Goal: Find specific page/section: Find specific page/section

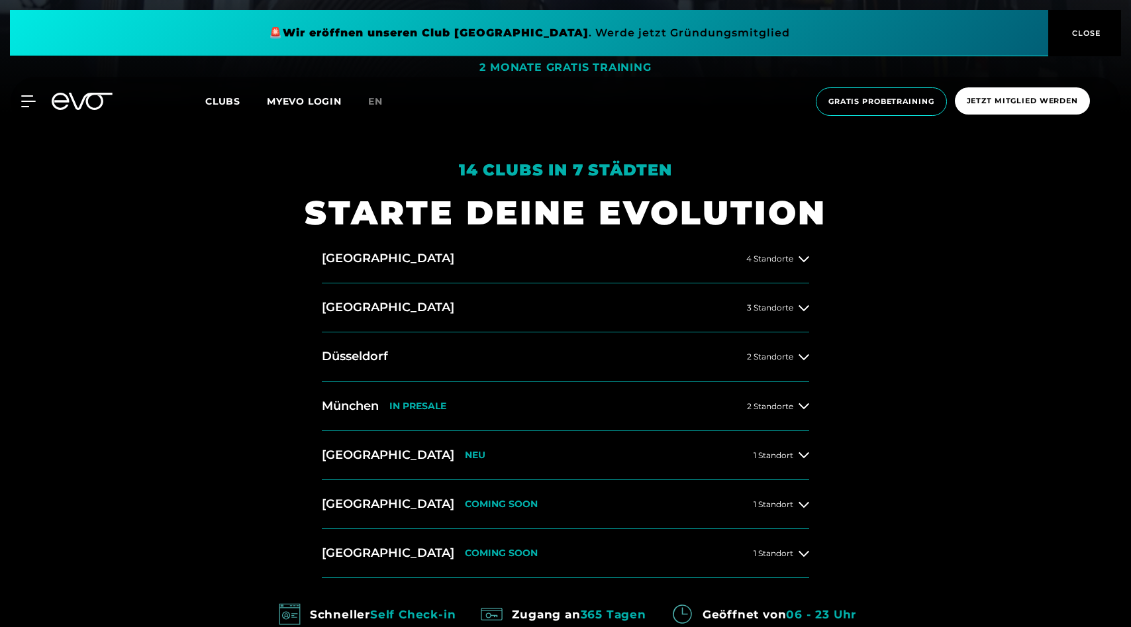
scroll to position [530, 0]
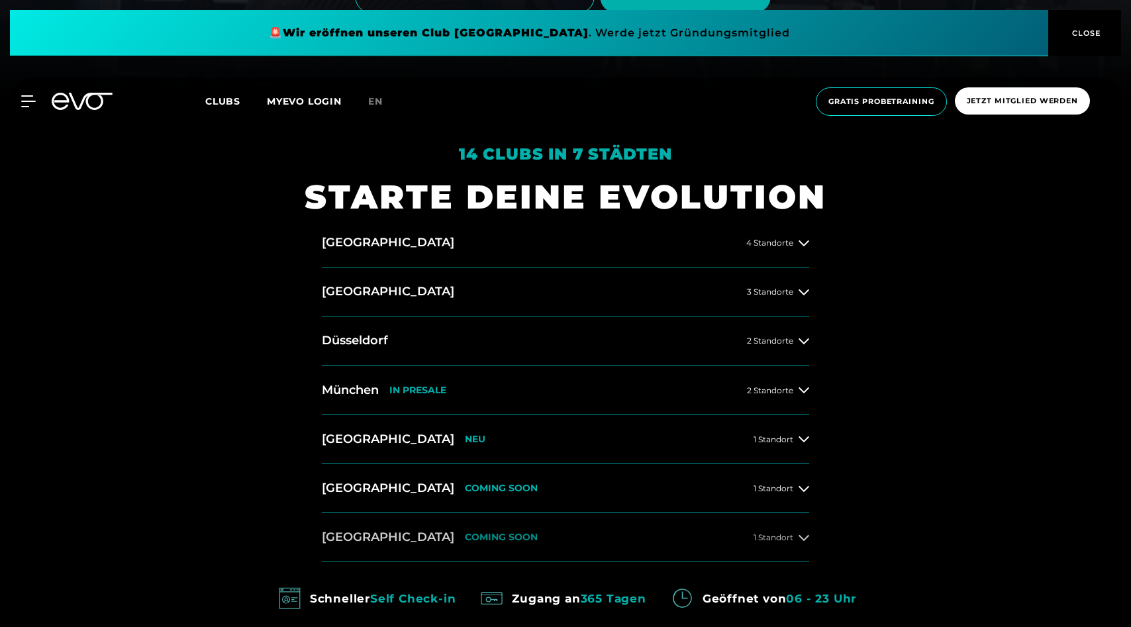
click at [771, 542] on div "1 Standort" at bounding box center [781, 537] width 56 height 11
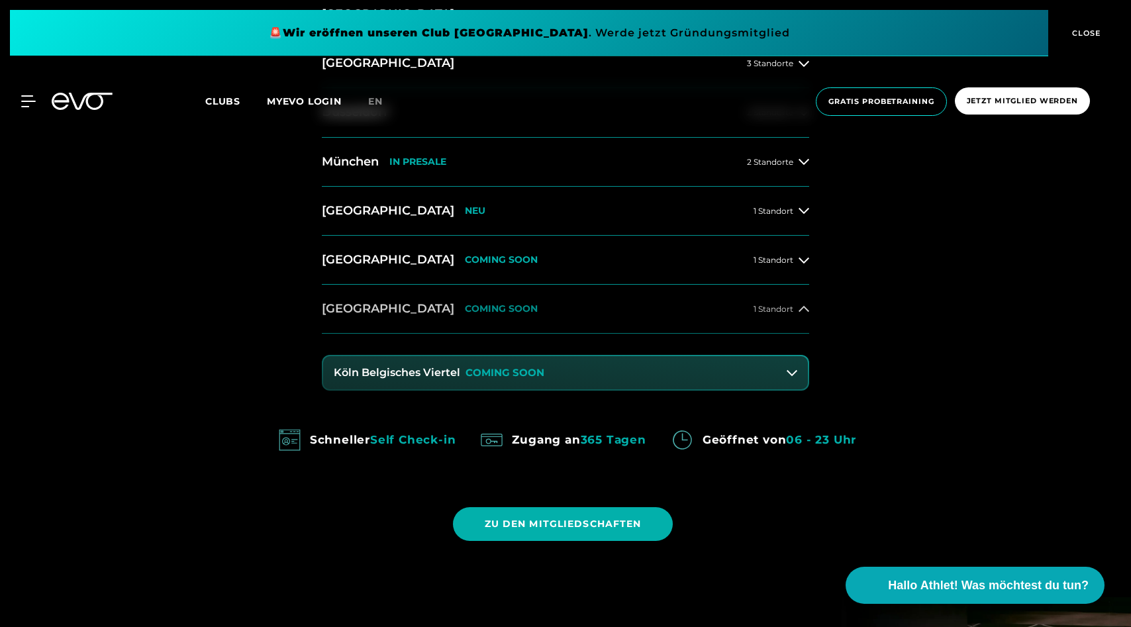
scroll to position [763, 0]
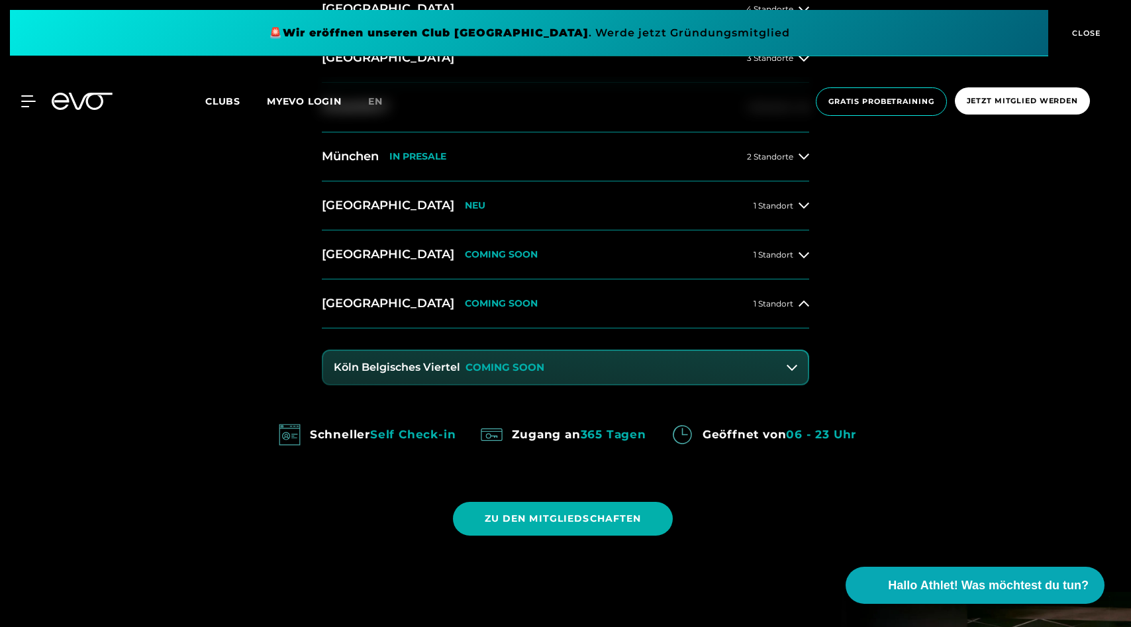
click at [779, 367] on button "Köln Belgisches Viertel COMING SOON" at bounding box center [565, 367] width 485 height 33
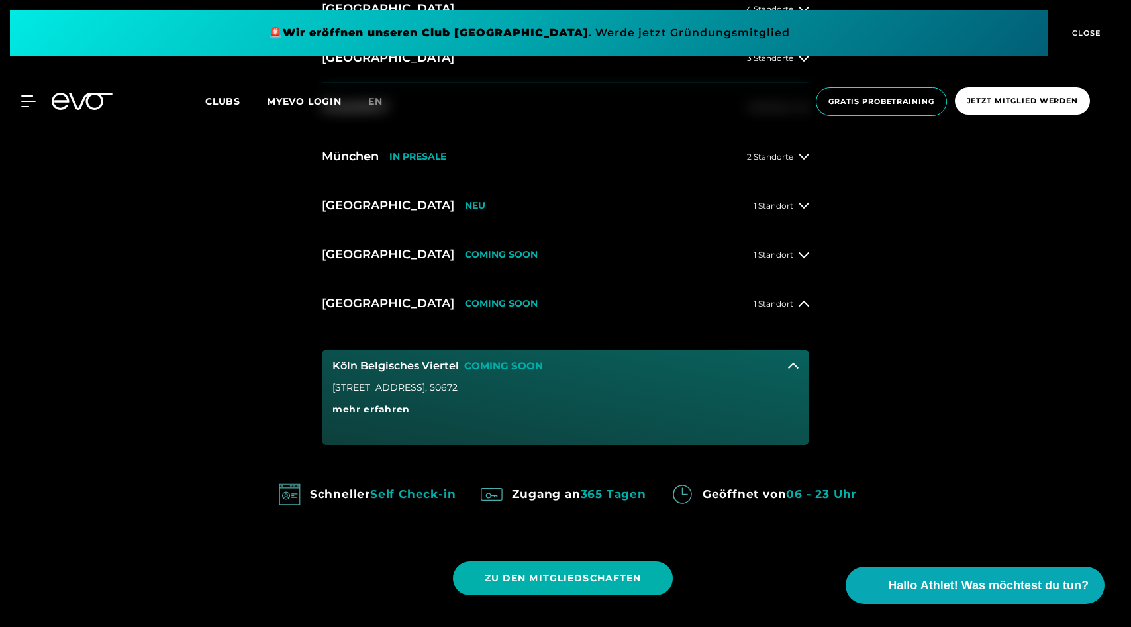
click at [795, 371] on icon at bounding box center [793, 366] width 11 height 11
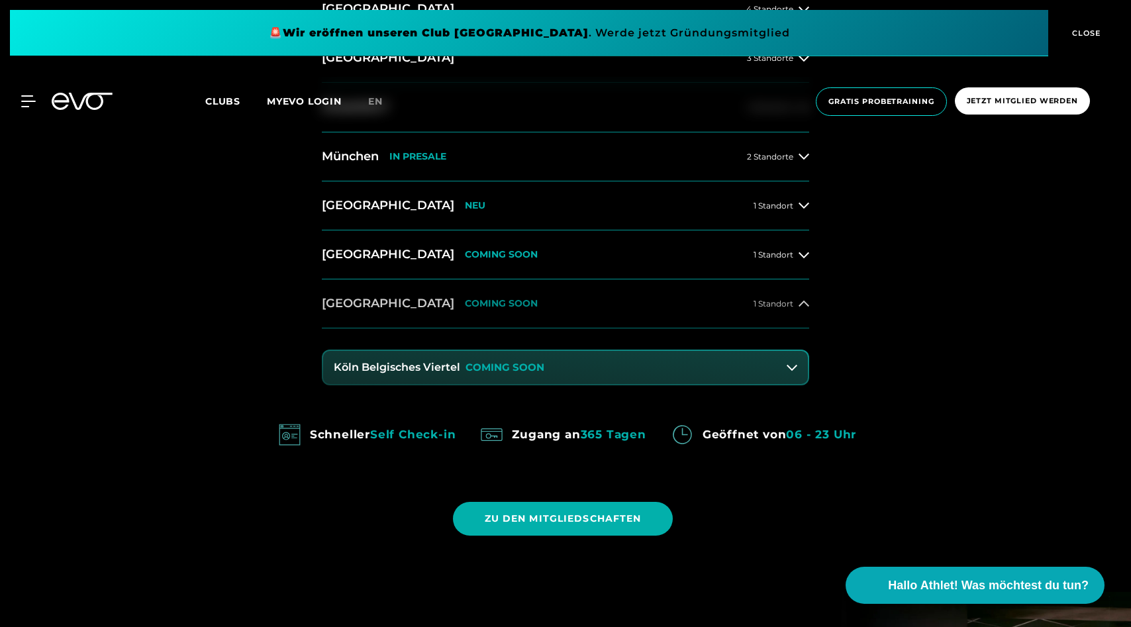
click at [802, 308] on icon at bounding box center [803, 304] width 11 height 11
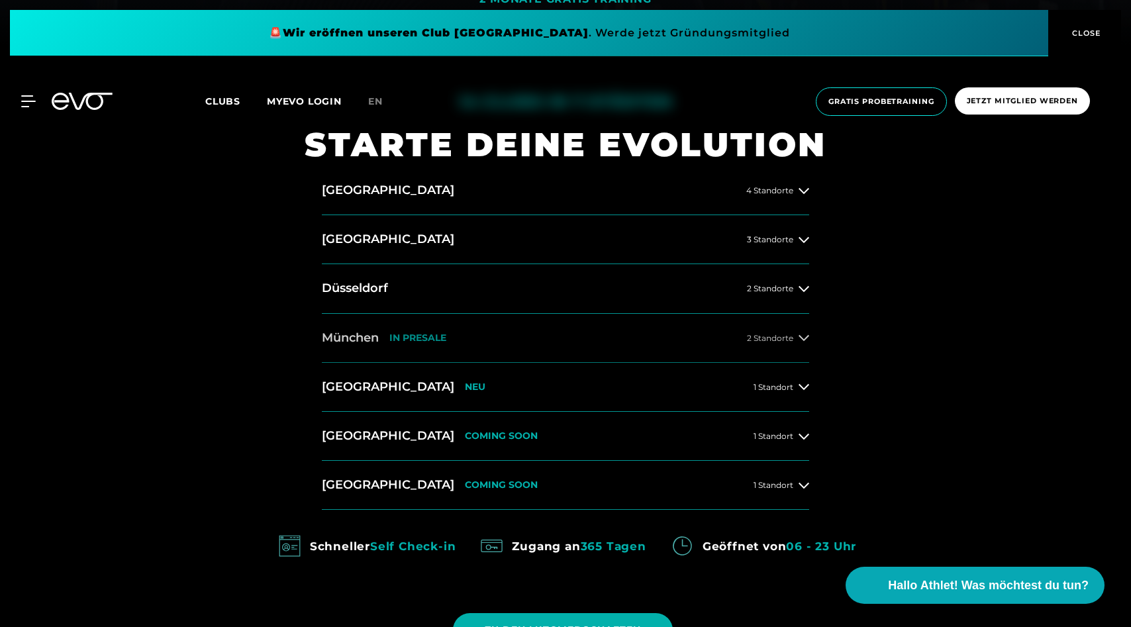
scroll to position [567, 0]
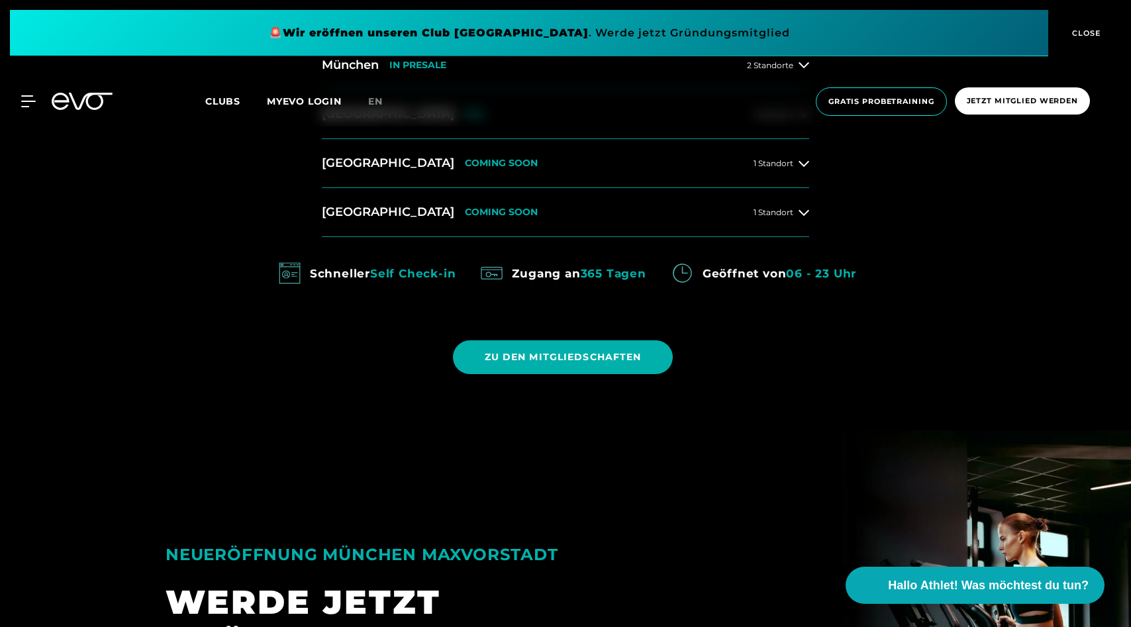
scroll to position [855, 0]
click at [779, 217] on button "[GEOGRAPHIC_DATA] COMING SOON 1 Standort" at bounding box center [565, 211] width 487 height 49
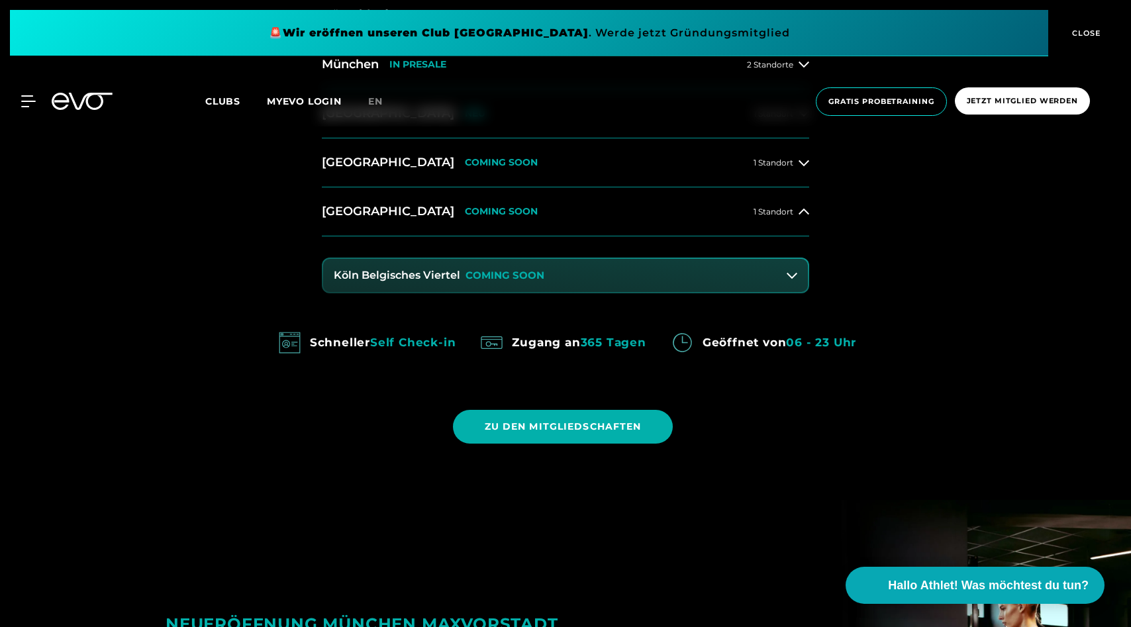
click at [789, 271] on icon at bounding box center [792, 275] width 11 height 11
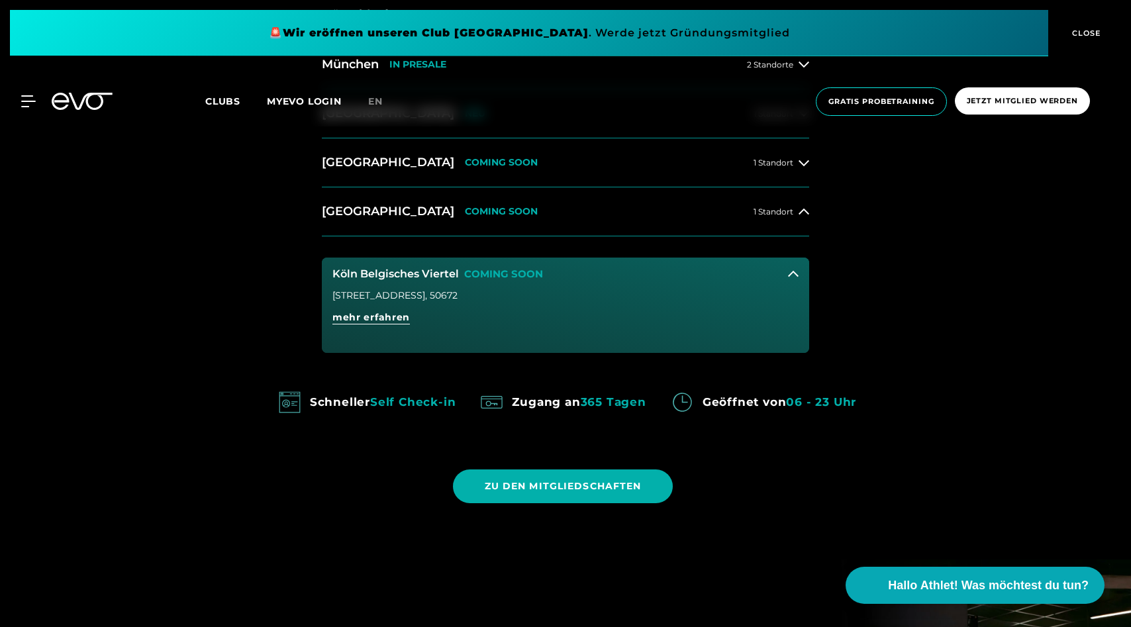
click at [797, 274] on icon at bounding box center [793, 274] width 11 height 11
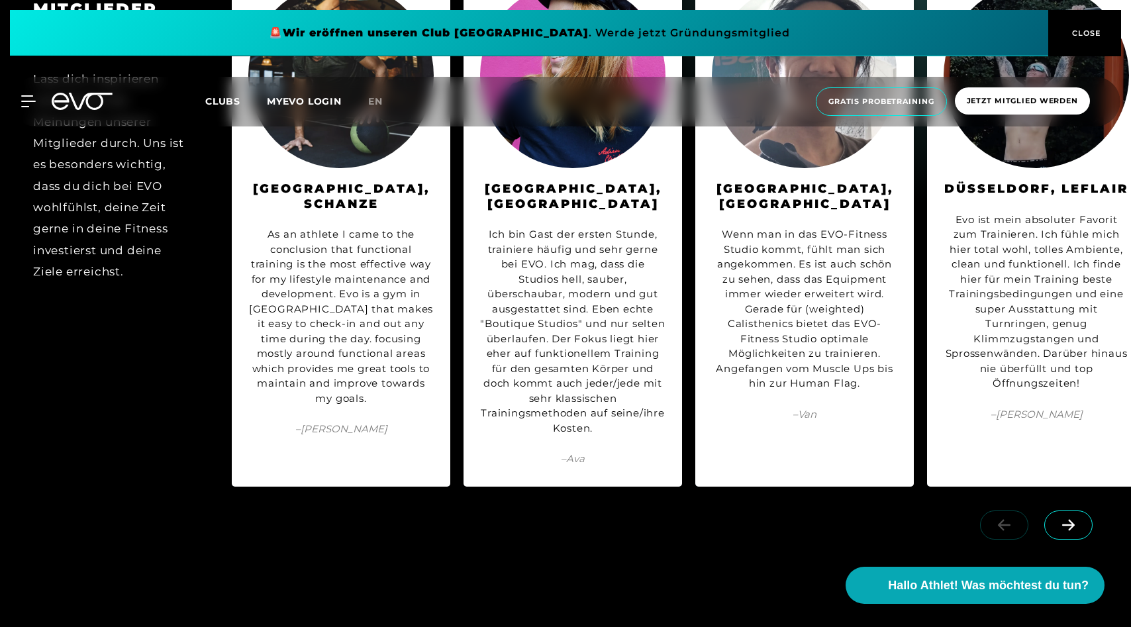
scroll to position [6535, 0]
click at [1059, 515] on span at bounding box center [1068, 524] width 48 height 29
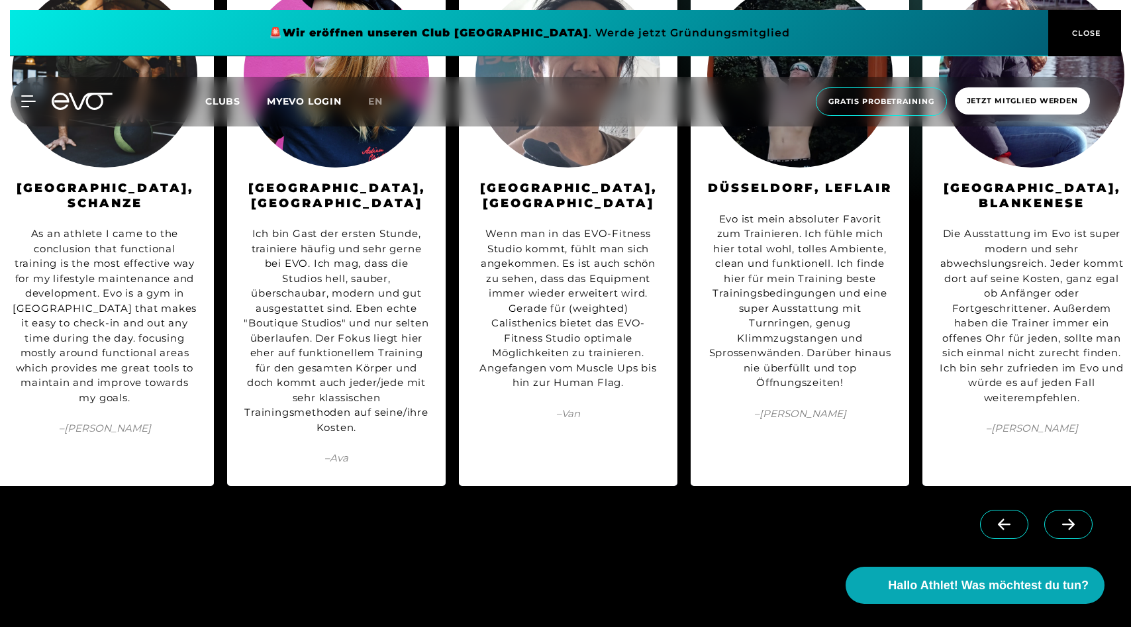
scroll to position [0, 239]
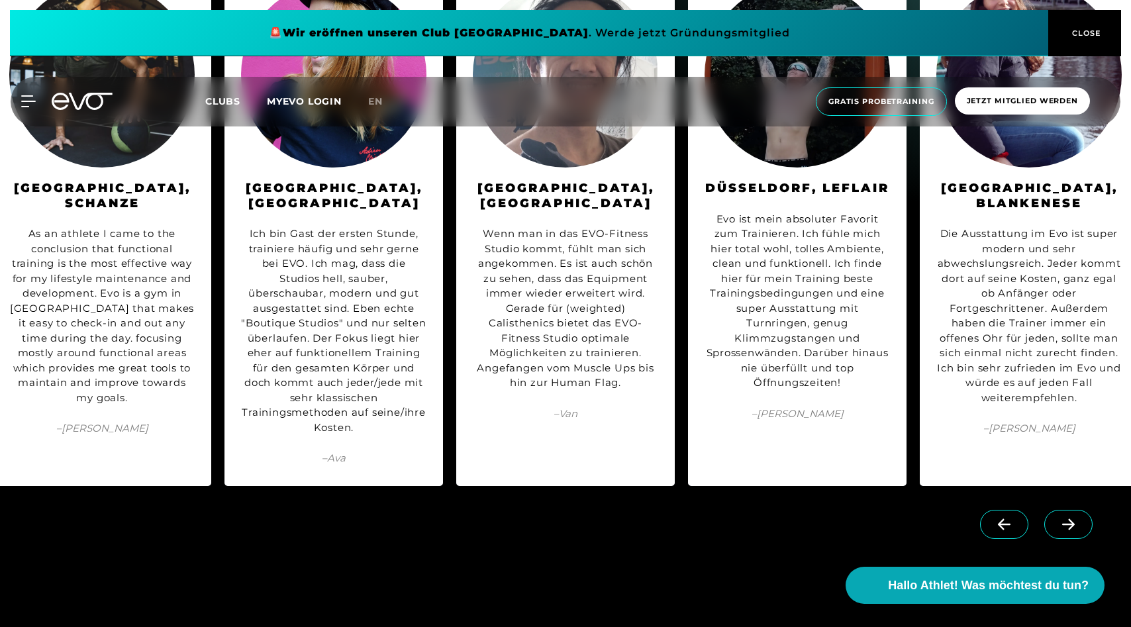
click at [1059, 515] on span at bounding box center [1068, 524] width 48 height 29
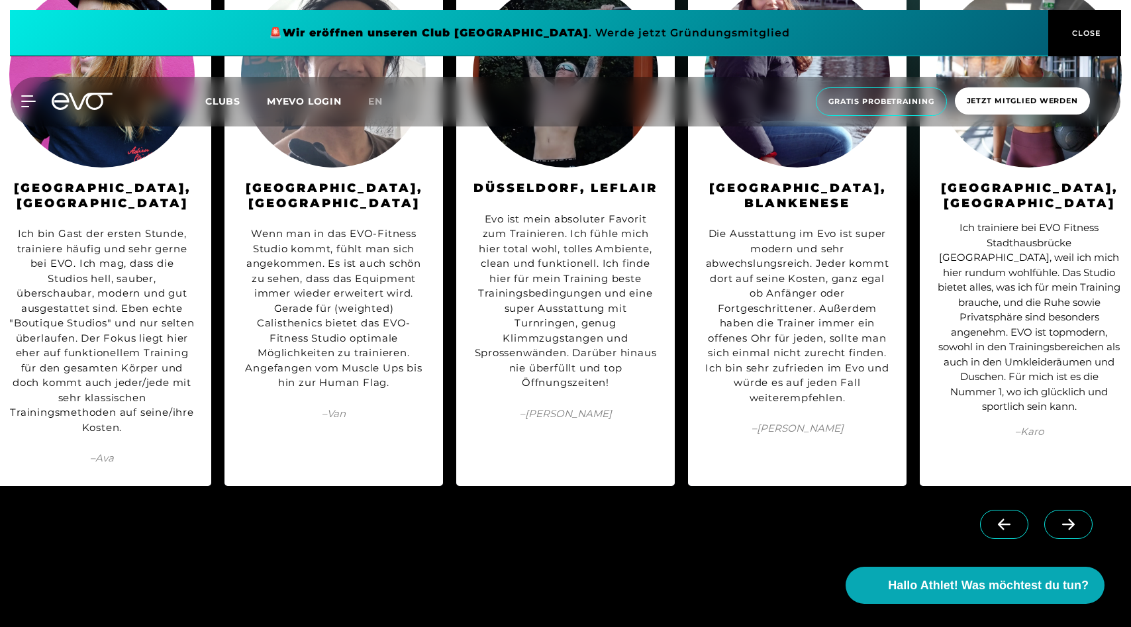
click at [1059, 515] on span at bounding box center [1068, 524] width 48 height 29
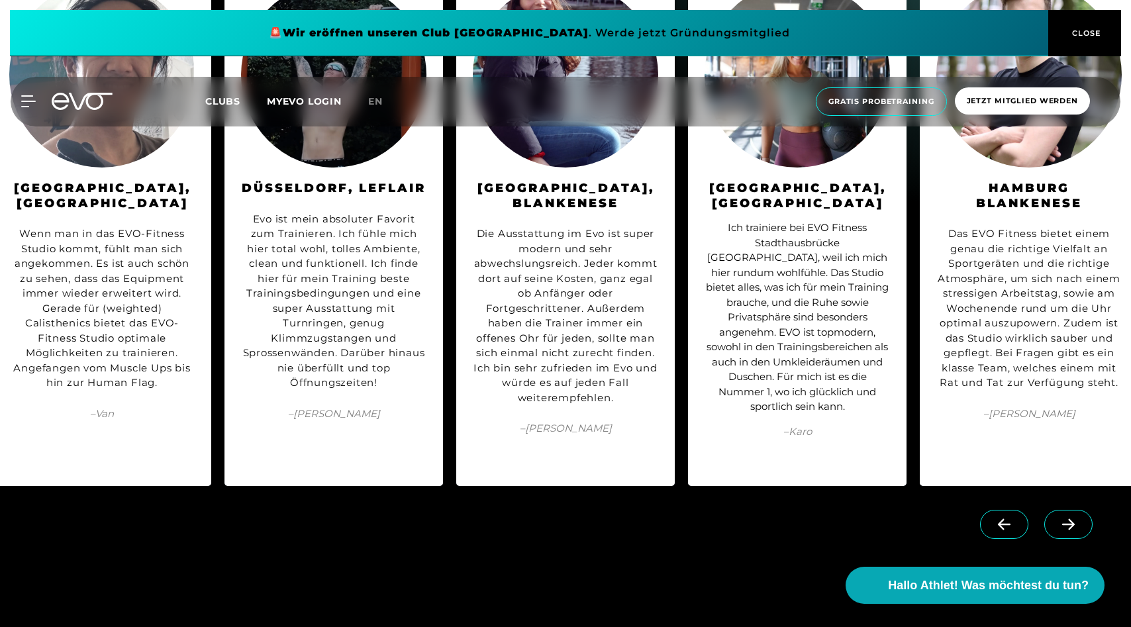
click at [1059, 515] on span at bounding box center [1068, 524] width 48 height 29
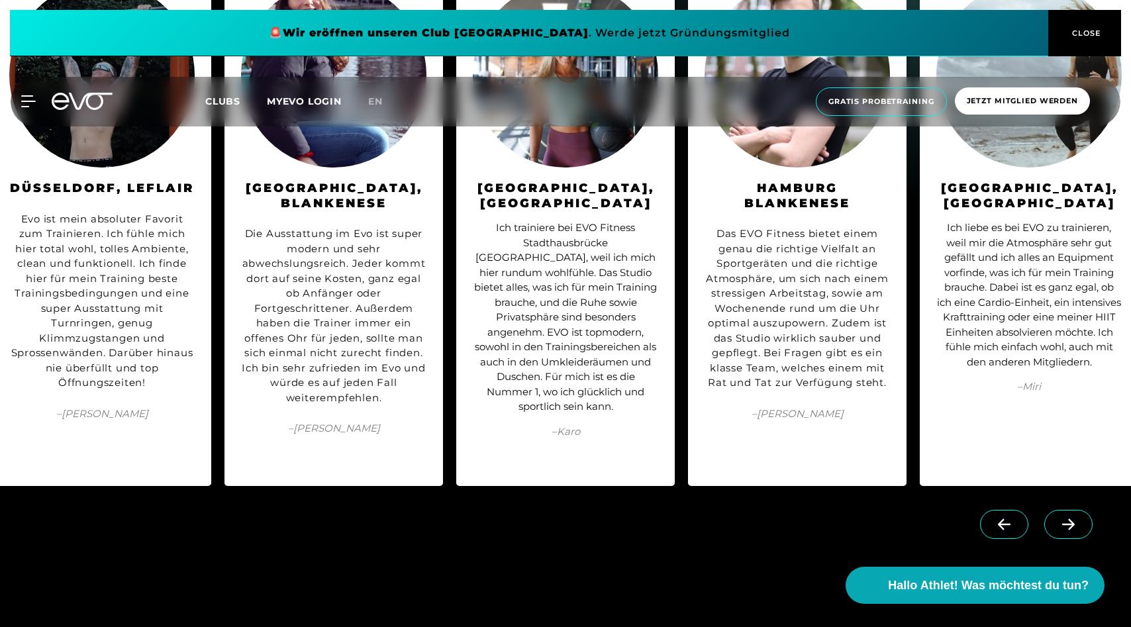
click at [1059, 515] on span at bounding box center [1068, 524] width 48 height 29
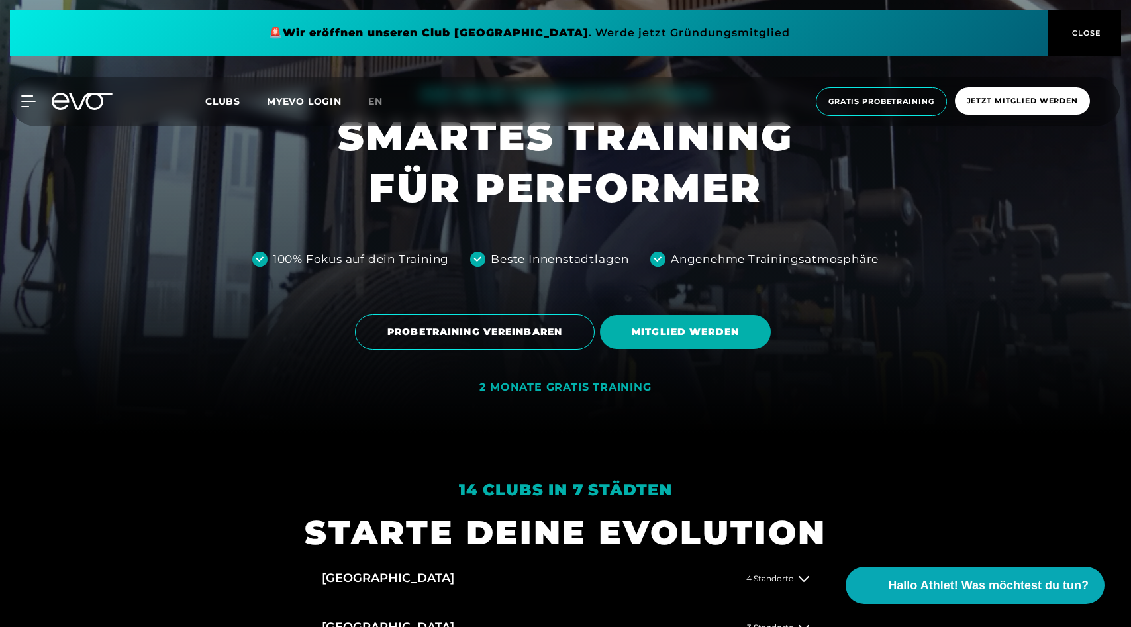
scroll to position [0, 0]
